Goal: Task Accomplishment & Management: Manage account settings

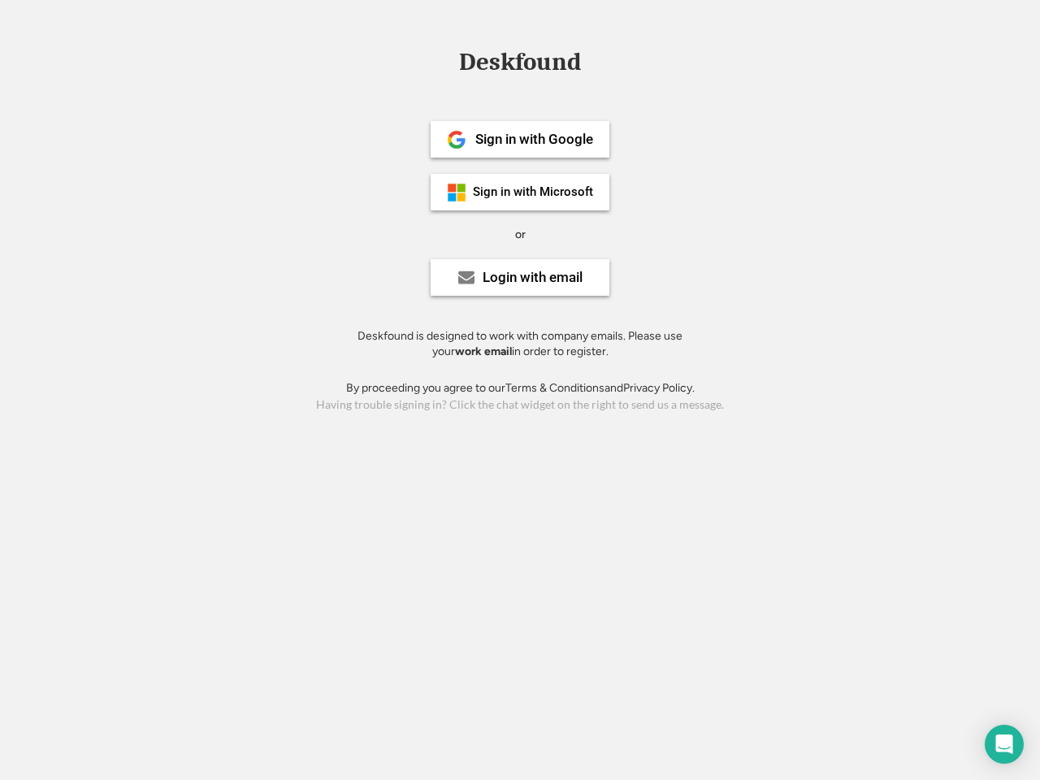
click at [520, 232] on div "or" at bounding box center [520, 235] width 11 height 16
click at [520, 65] on div "Deskfound" at bounding box center [520, 62] width 138 height 25
click at [444, 61] on div "Deskfound" at bounding box center [520, 65] width 1040 height 31
click at [520, 65] on div "Deskfound" at bounding box center [520, 62] width 138 height 25
click at [520, 234] on div "or" at bounding box center [520, 235] width 11 height 16
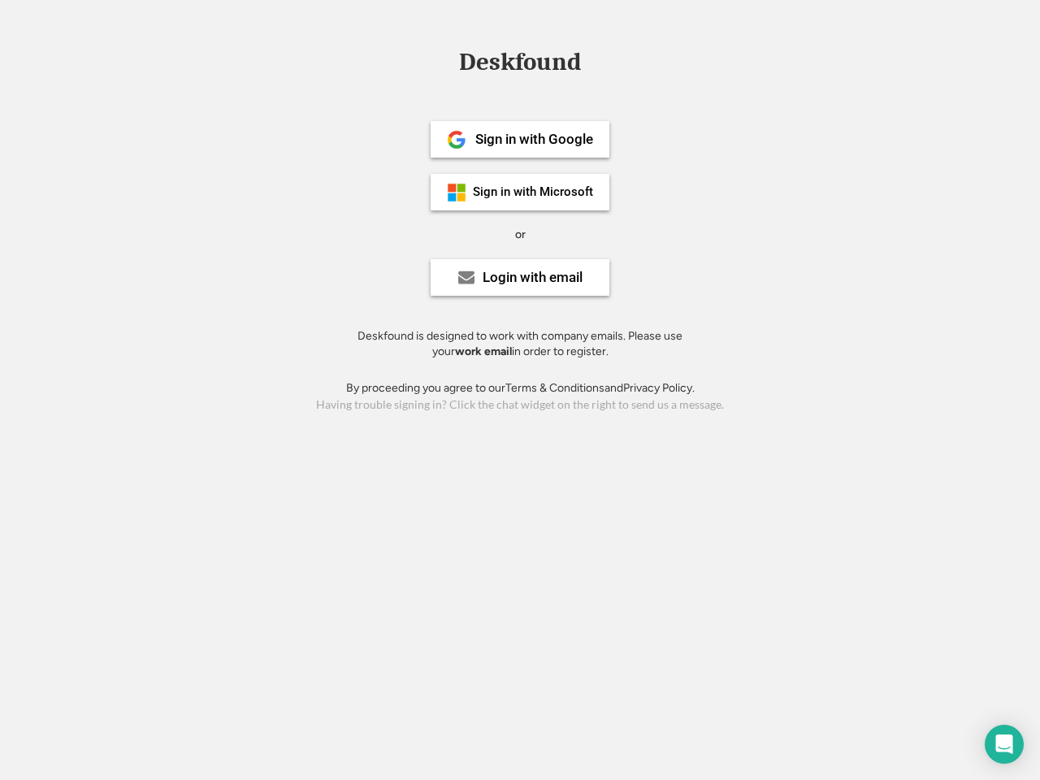
click at [520, 139] on div "Sign in with Google" at bounding box center [534, 139] width 118 height 14
click at [534, 139] on div "Sign in with Google" at bounding box center [534, 139] width 118 height 14
click at [456, 140] on img at bounding box center [456, 139] width 19 height 19
click at [520, 192] on div "Sign in with Microsoft" at bounding box center [533, 192] width 120 height 12
click at [534, 192] on div "Sign in with Microsoft" at bounding box center [533, 192] width 120 height 12
